Goal: Task Accomplishment & Management: Manage account settings

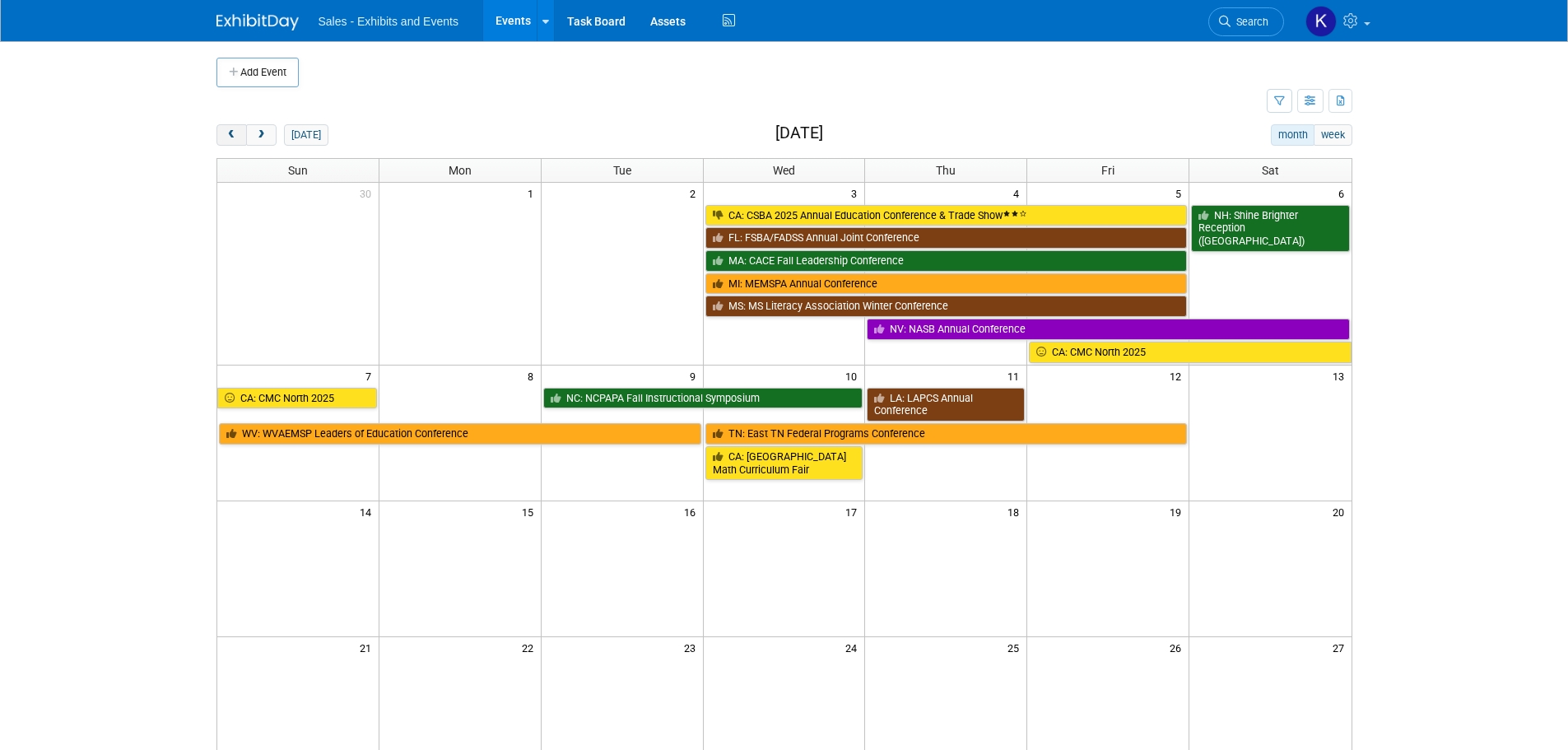
click at [231, 134] on span "prev" at bounding box center [231, 135] width 12 height 11
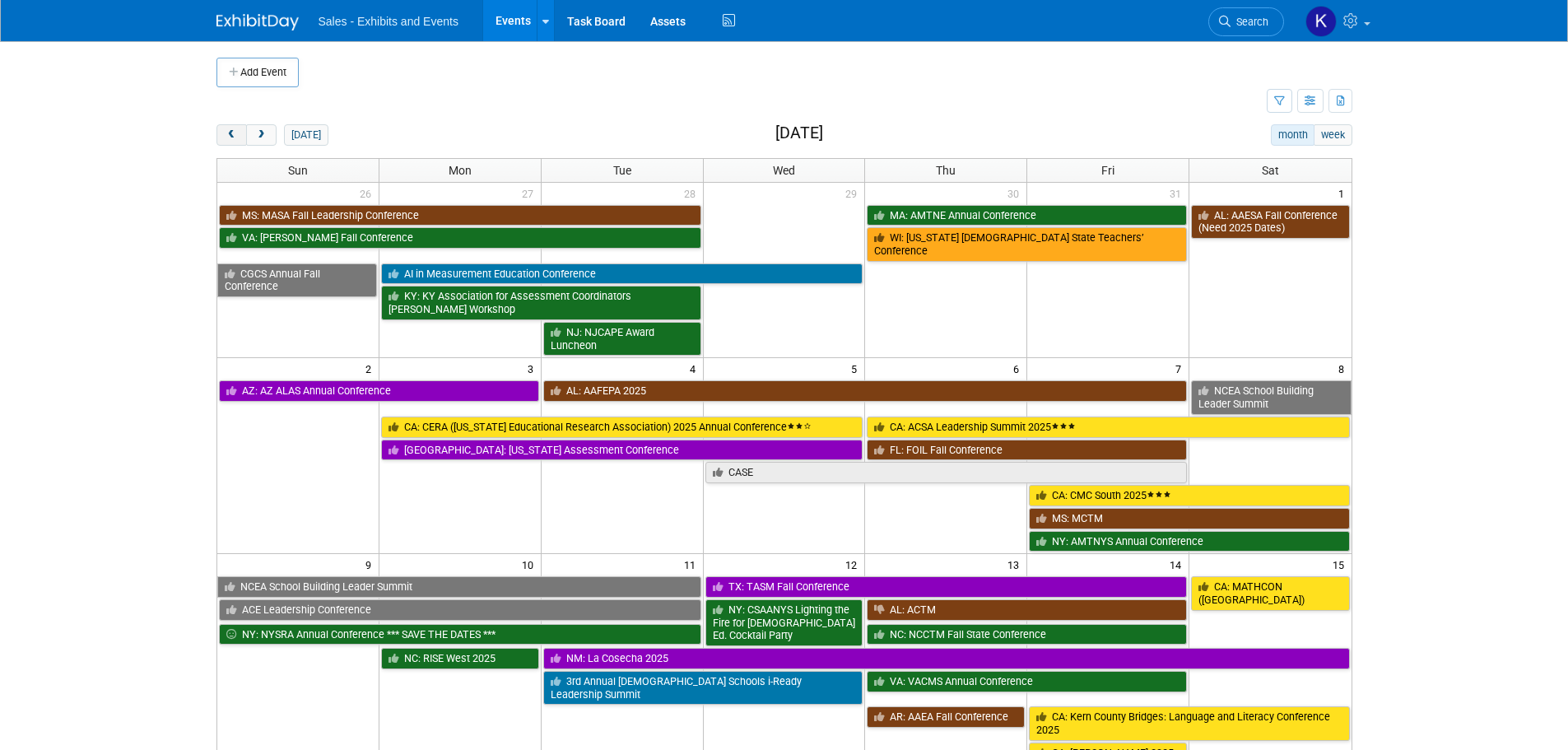
click at [231, 134] on span "prev" at bounding box center [231, 135] width 12 height 11
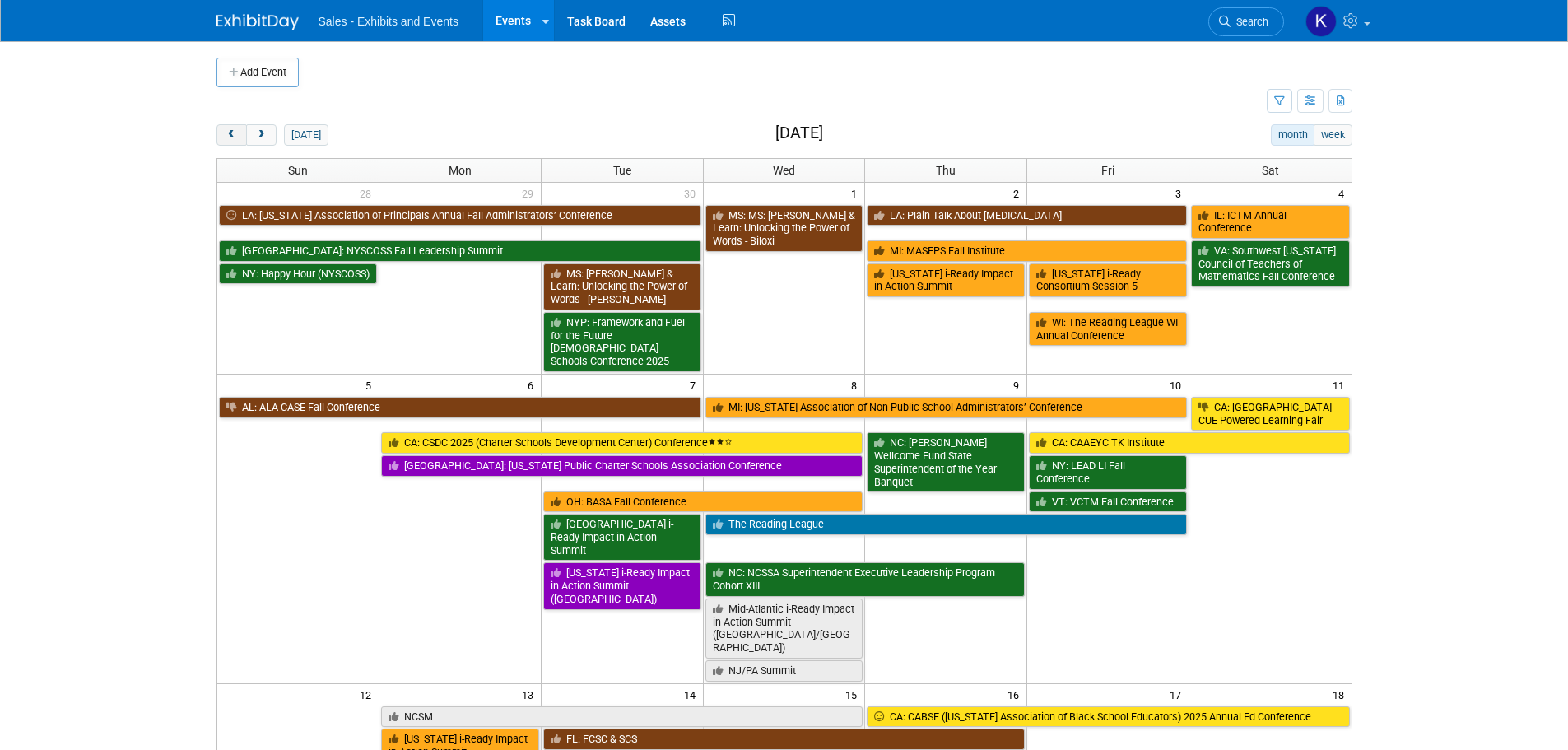
click at [236, 137] on span "prev" at bounding box center [231, 135] width 12 height 11
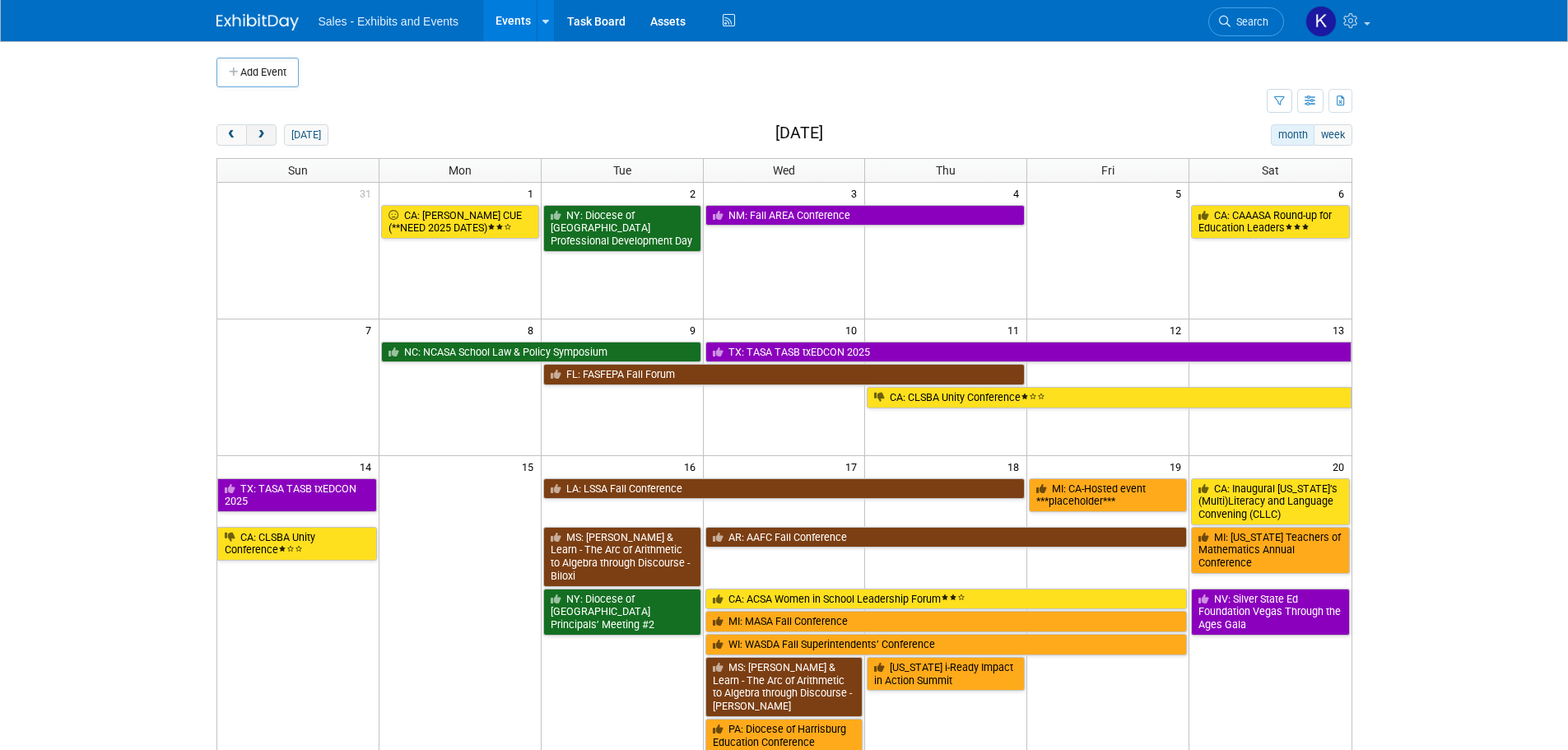
drag, startPoint x: 236, startPoint y: 135, endPoint x: 256, endPoint y: 140, distance: 20.6
click at [236, 134] on span "prev" at bounding box center [231, 135] width 12 height 11
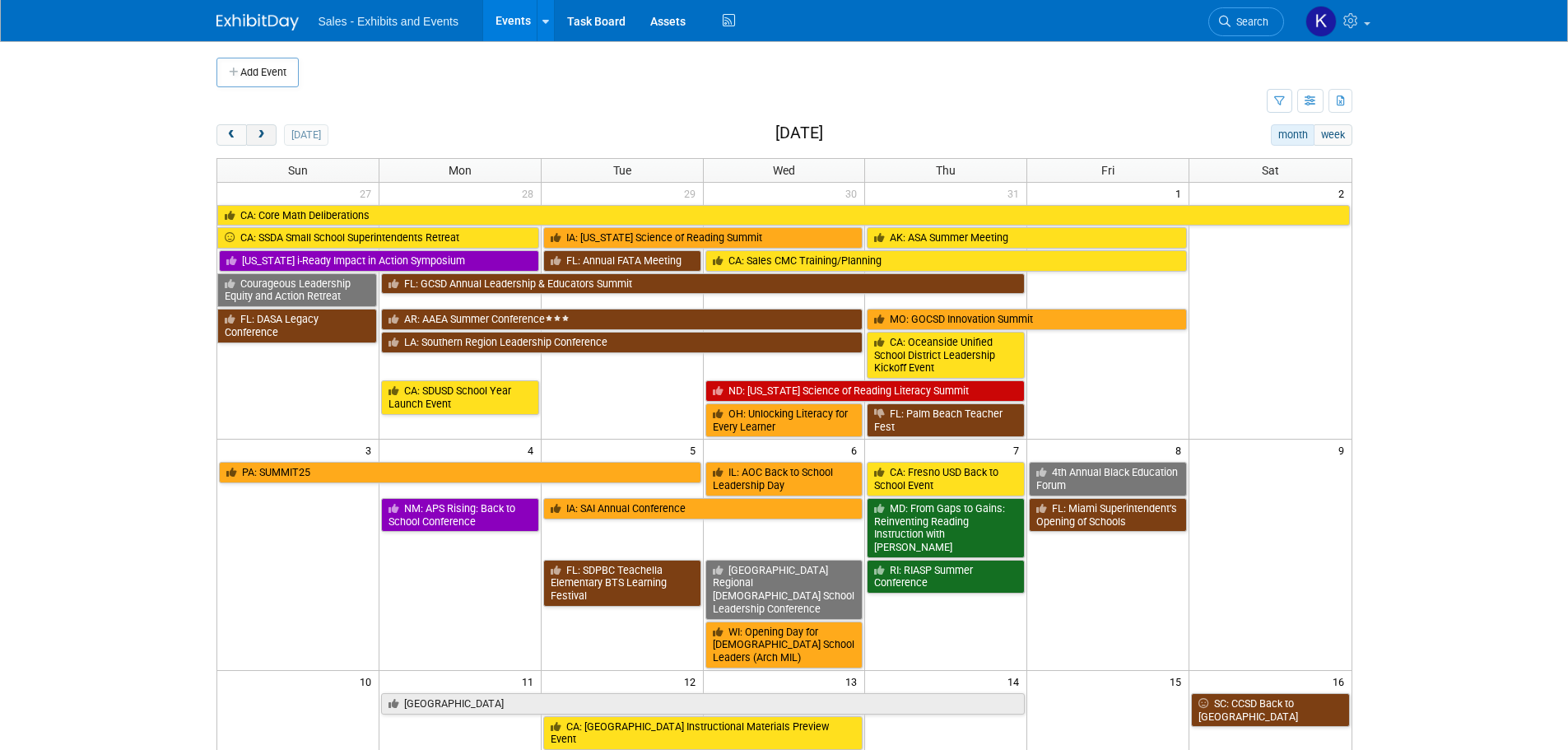
click at [260, 137] on span "next" at bounding box center [262, 135] width 12 height 11
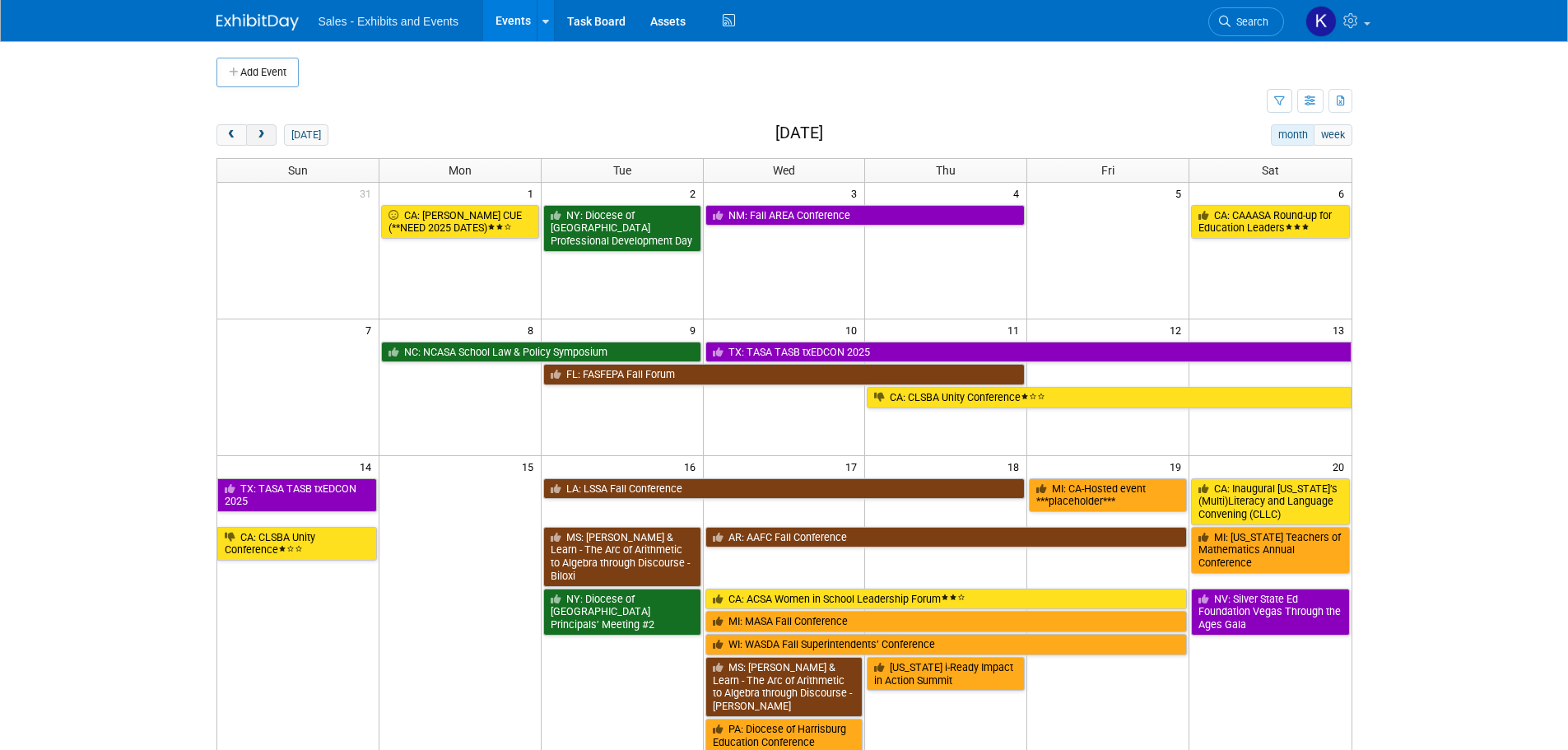
click at [260, 137] on span "next" at bounding box center [262, 135] width 12 height 11
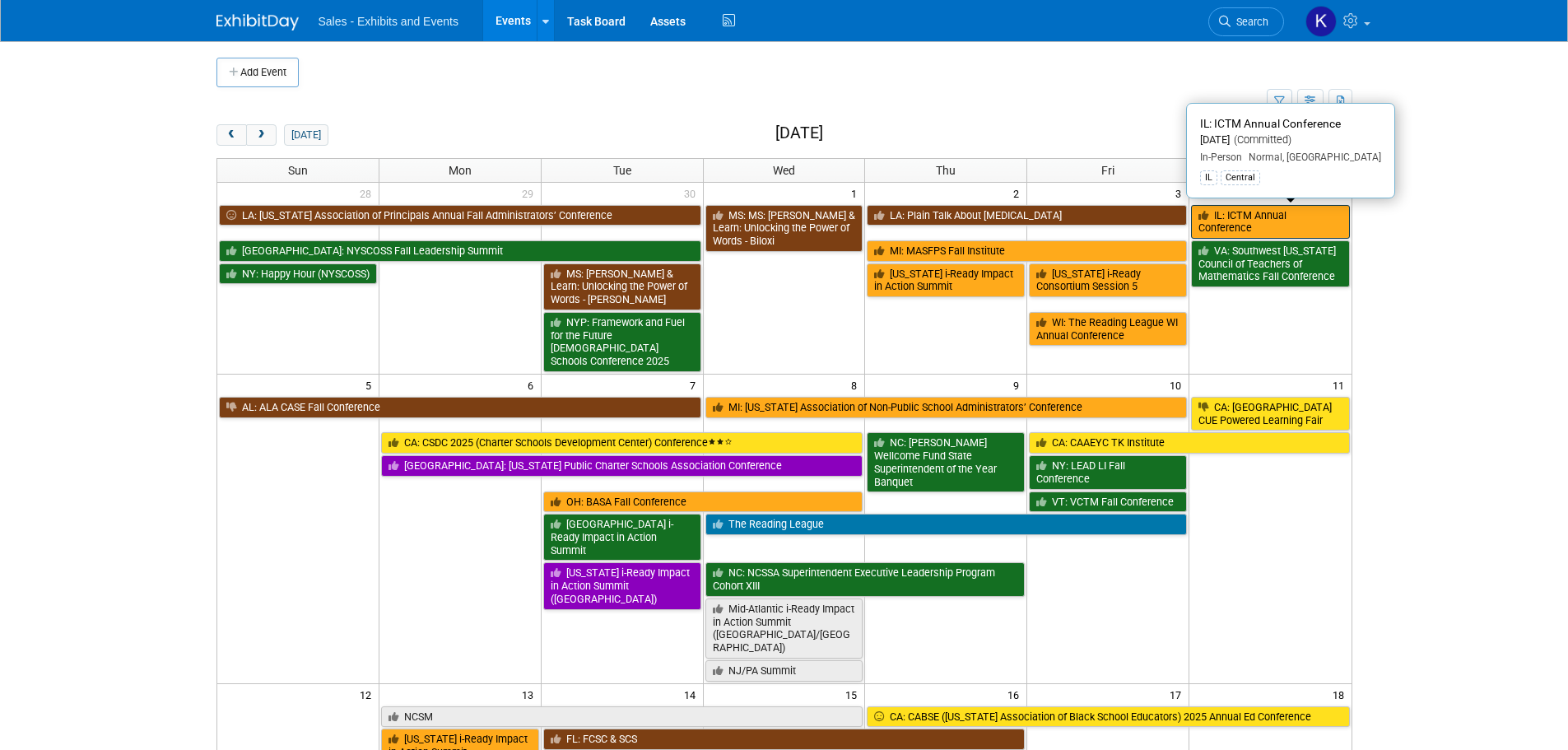
click at [1233, 218] on link "IL: ICTM Annual Conference" at bounding box center [1271, 222] width 158 height 34
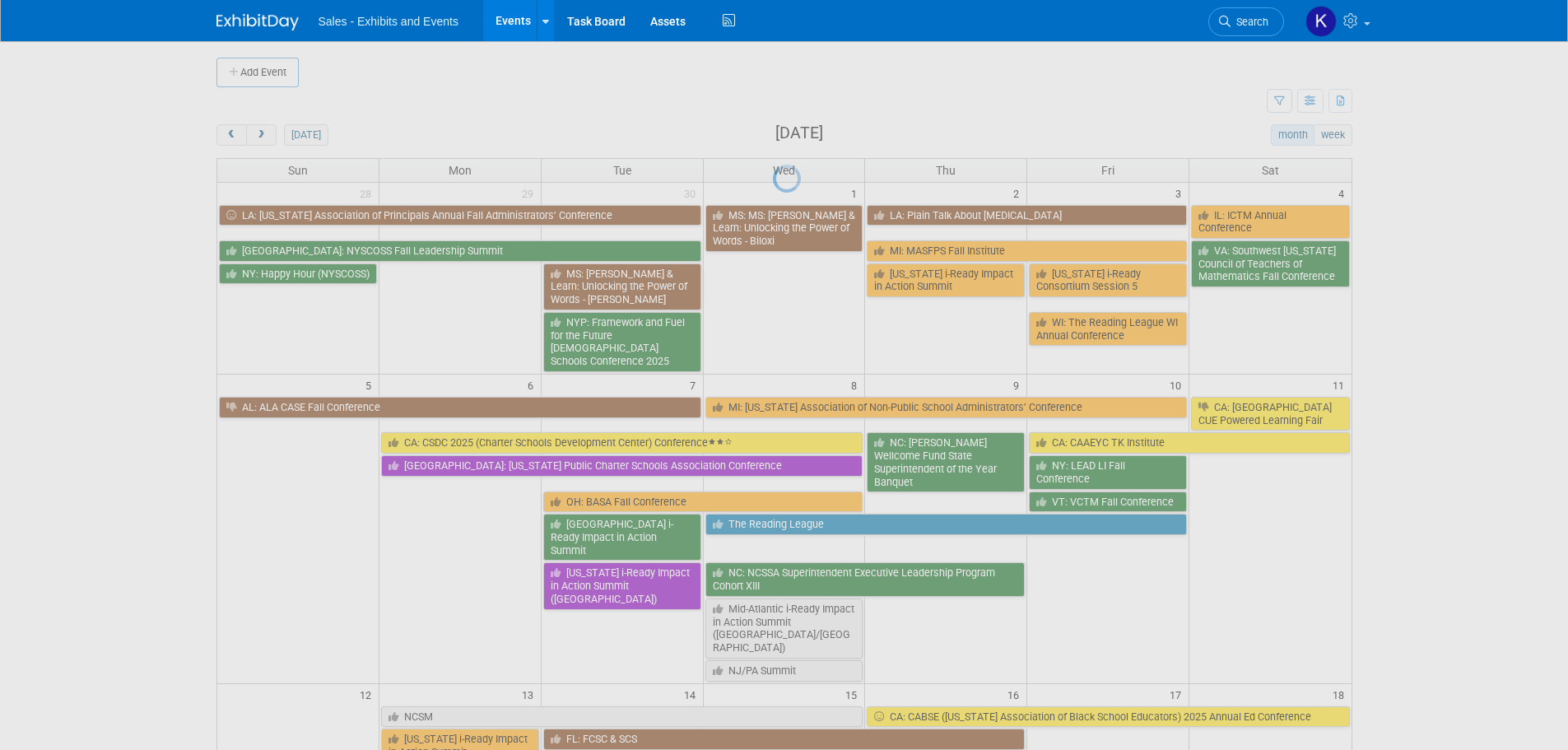
click at [796, 229] on div at bounding box center [785, 375] width 23 height 750
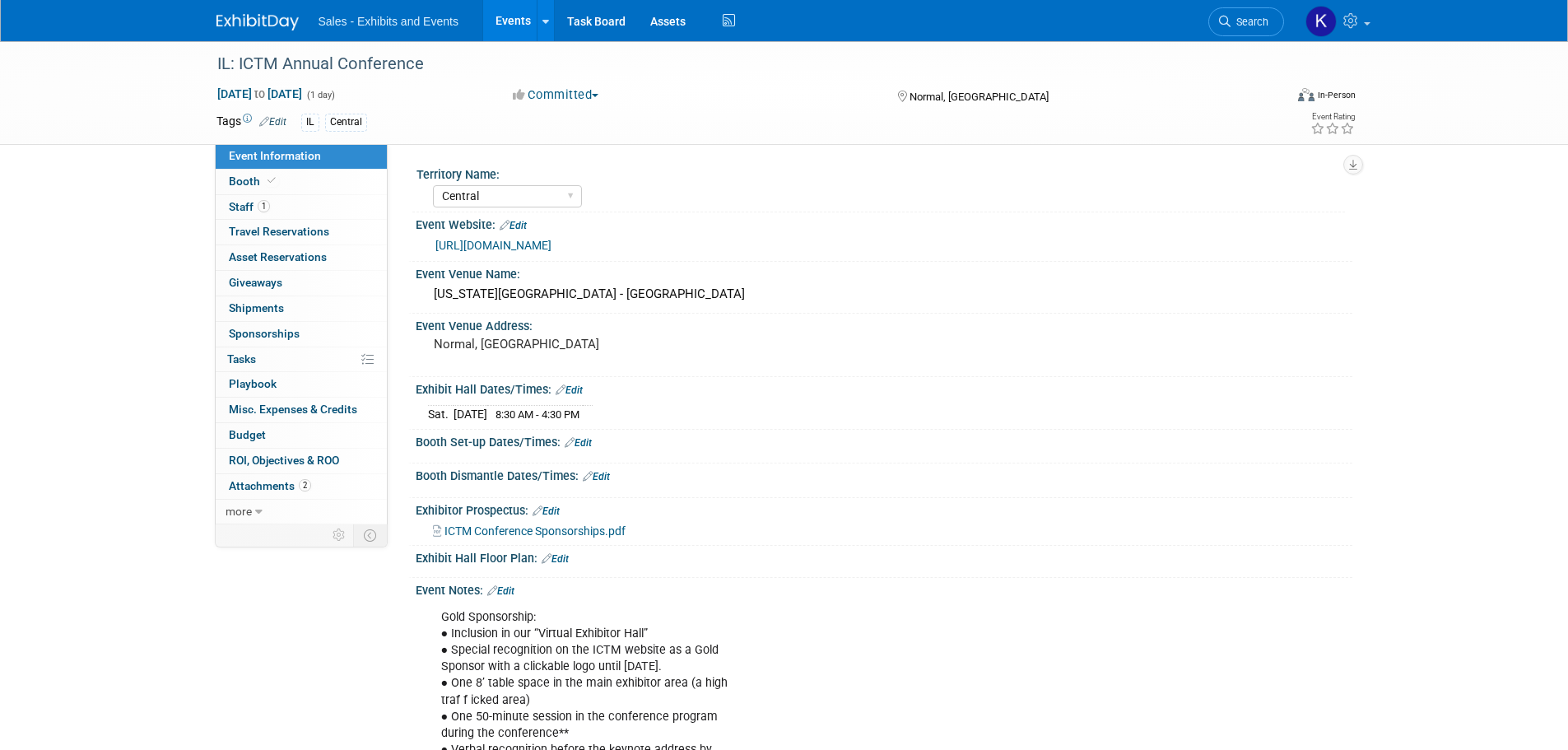
select select "Central"
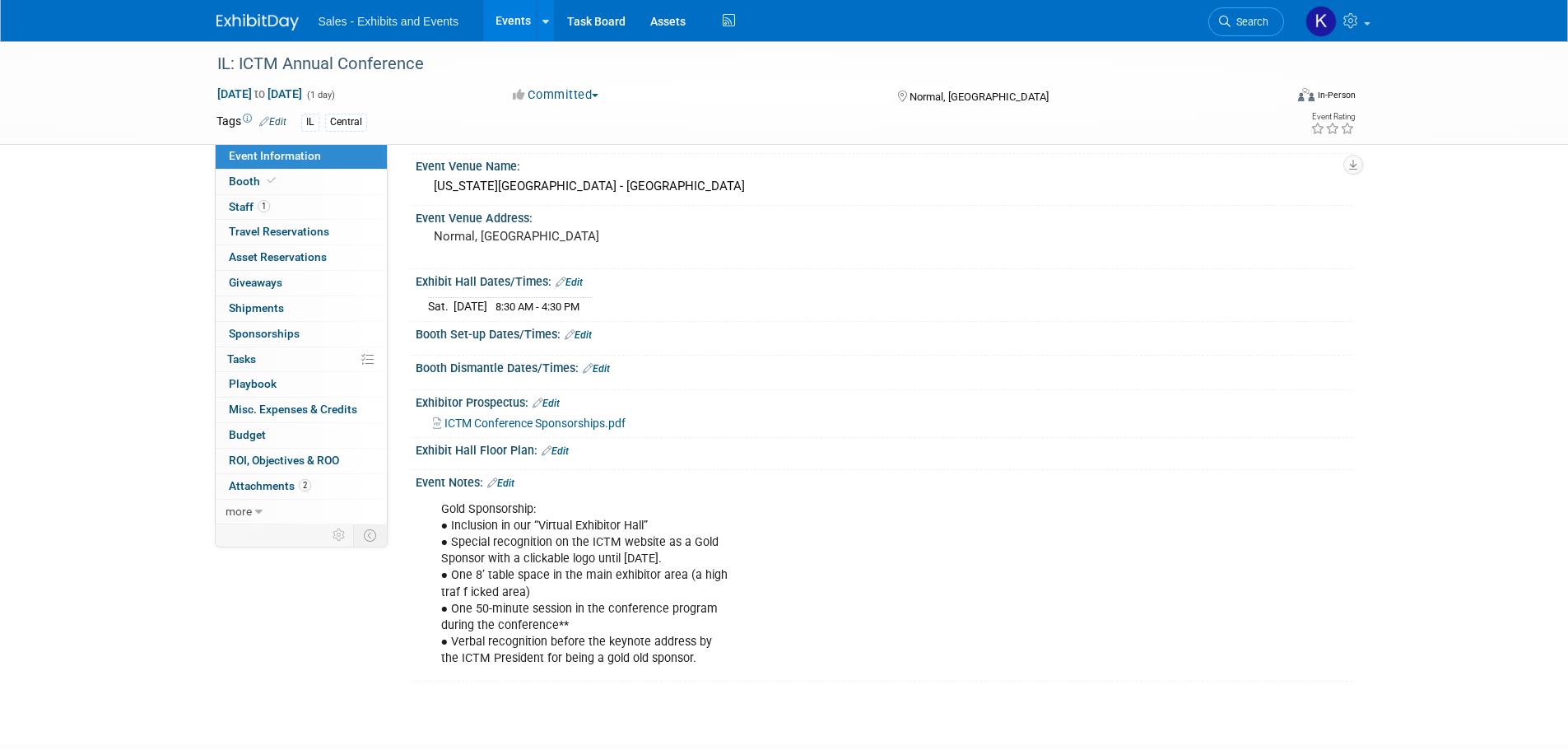
scroll to position [216, 0]
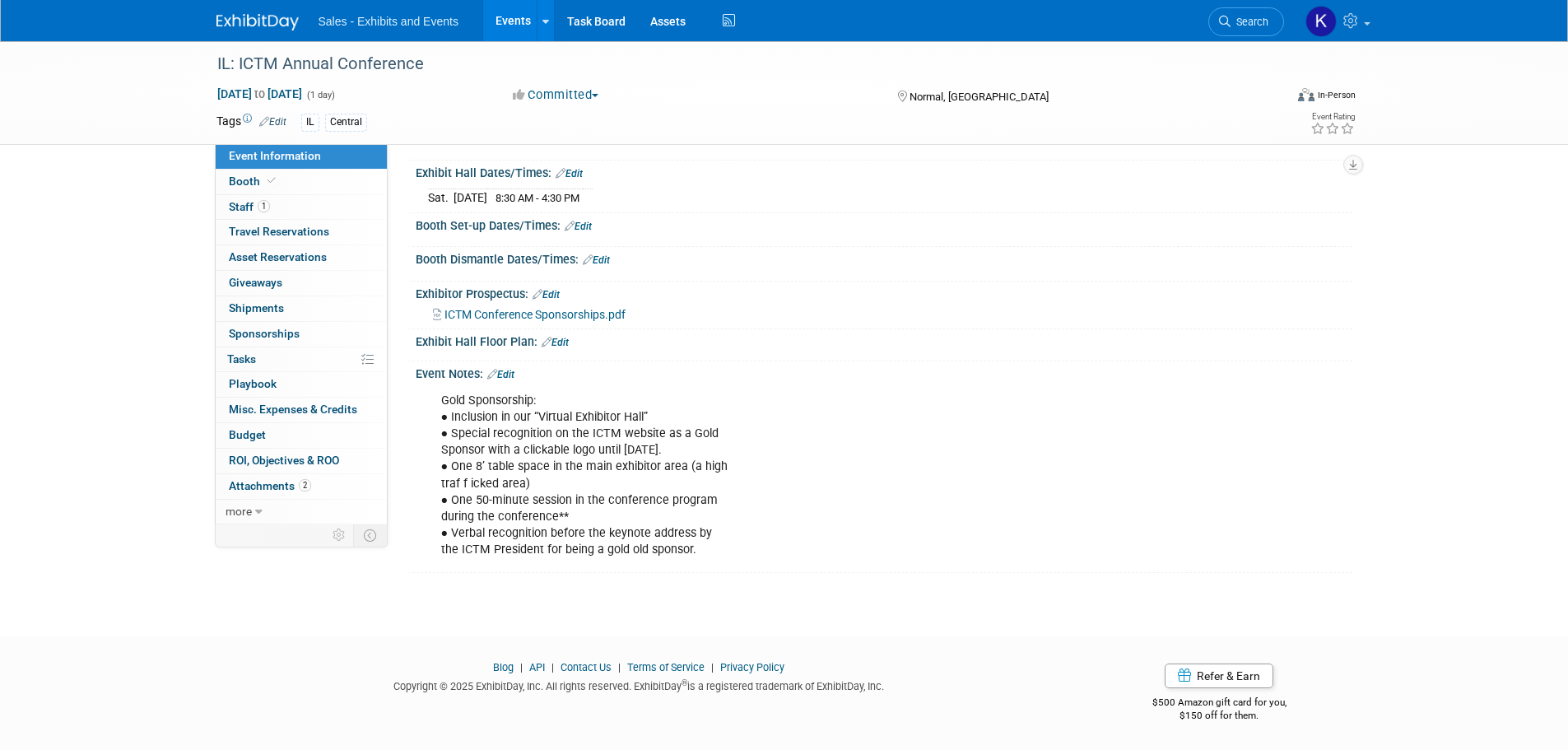
drag, startPoint x: 511, startPoint y: 368, endPoint x: 571, endPoint y: 378, distance: 60.8
click at [510, 368] on link "Edit" at bounding box center [501, 374] width 28 height 12
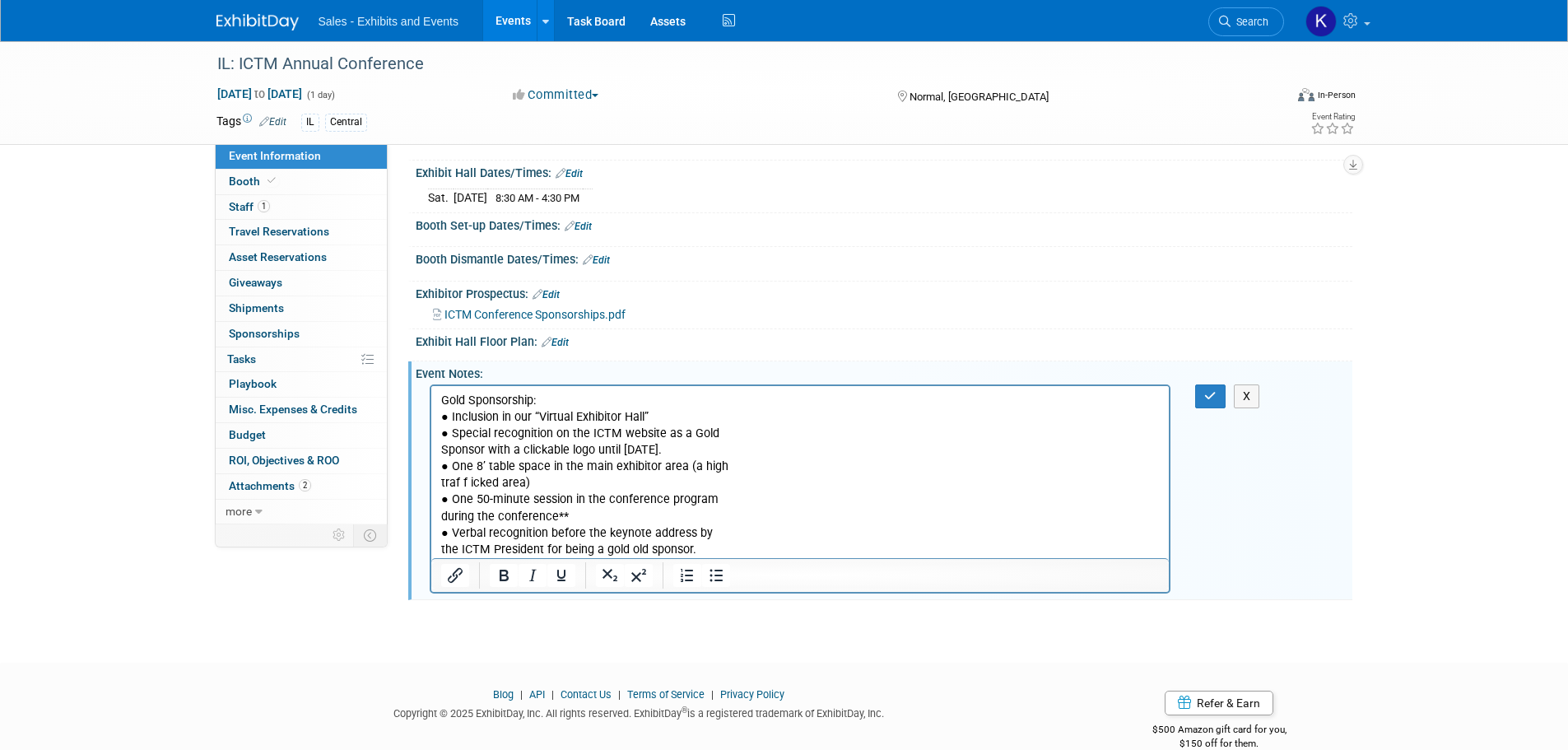
scroll to position [0, 0]
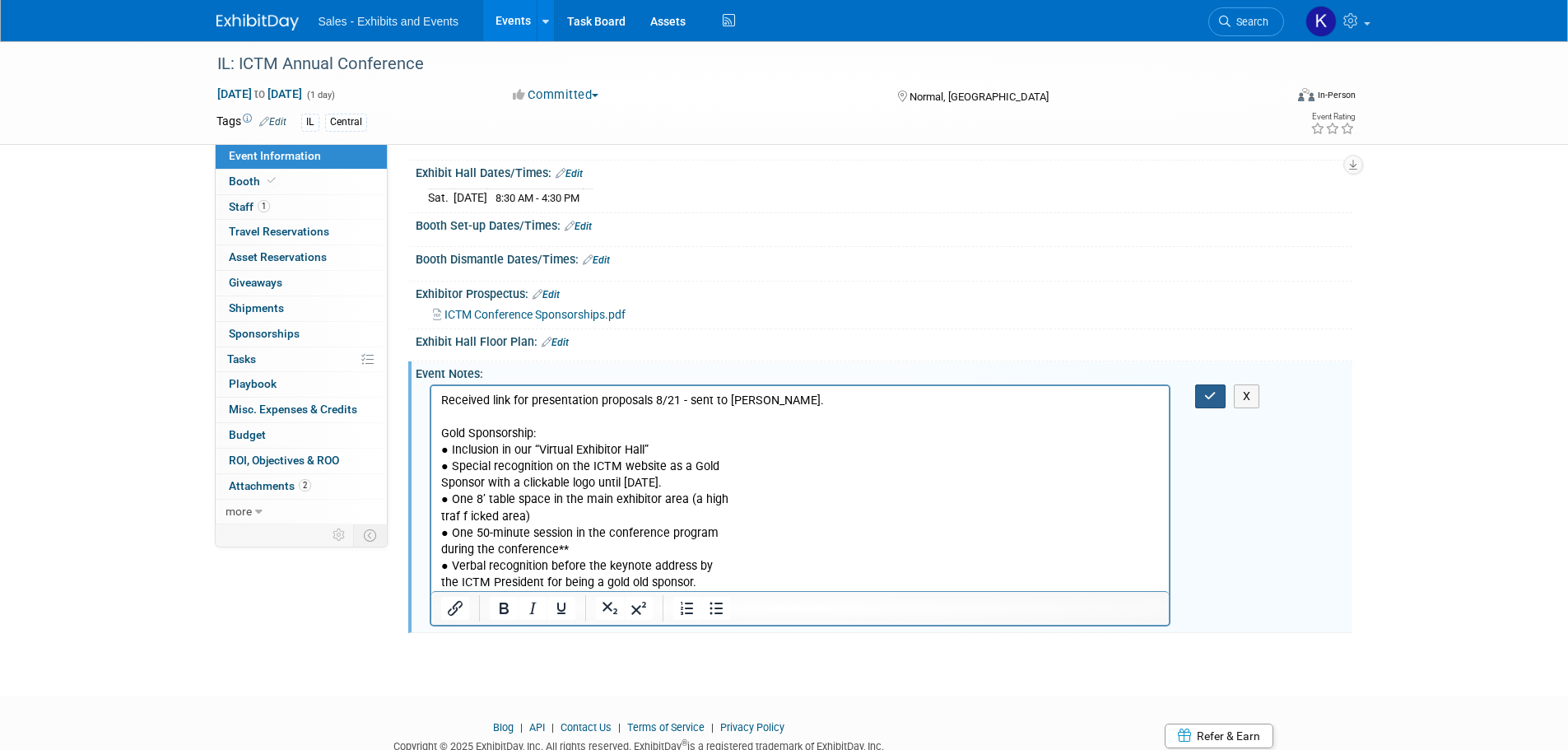
click at [1202, 399] on button "button" at bounding box center [1210, 396] width 30 height 24
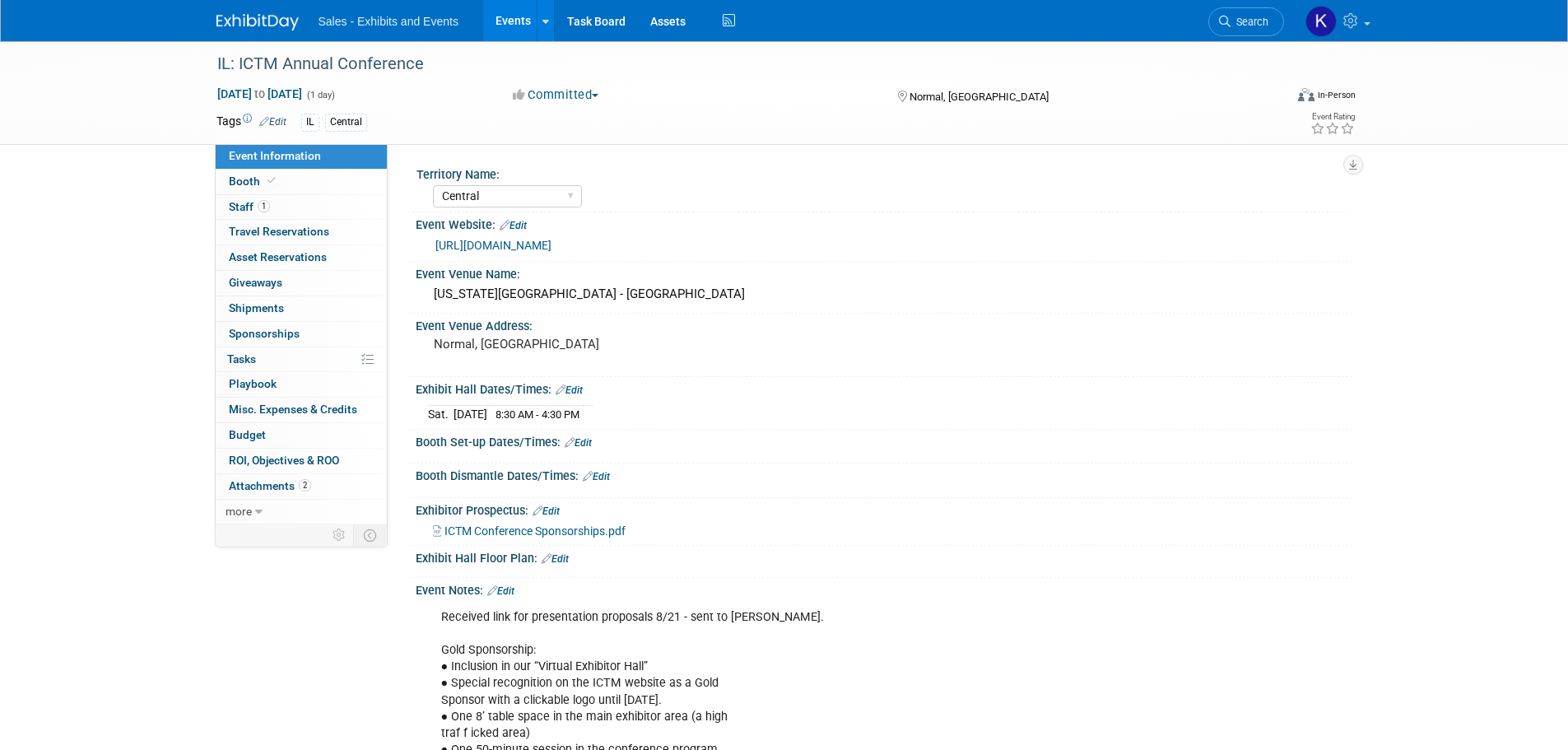
click at [265, 28] on img at bounding box center [257, 22] width 83 height 17
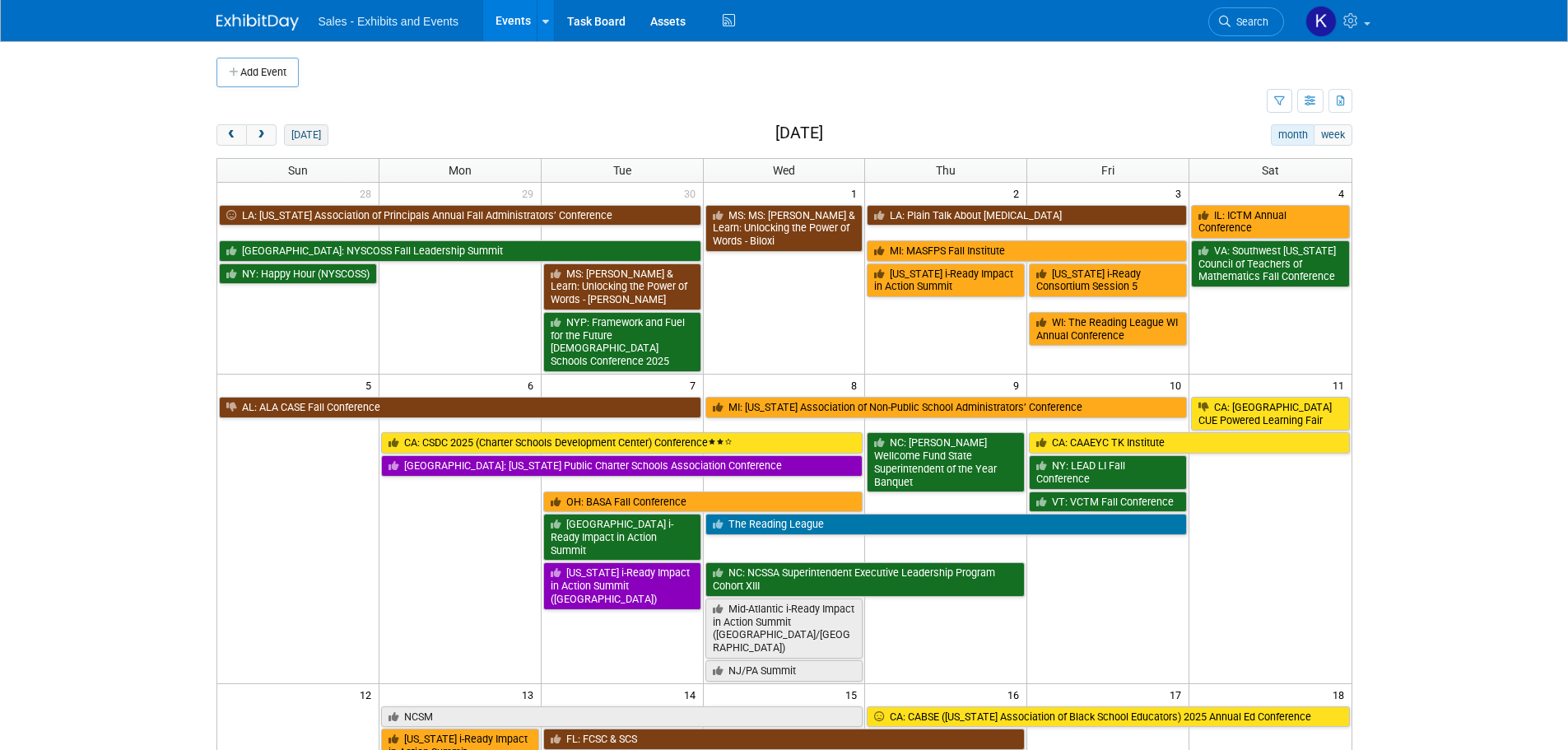
click at [310, 140] on button "[DATE]" at bounding box center [305, 135] width 44 height 21
